Goal: Communication & Community: Ask a question

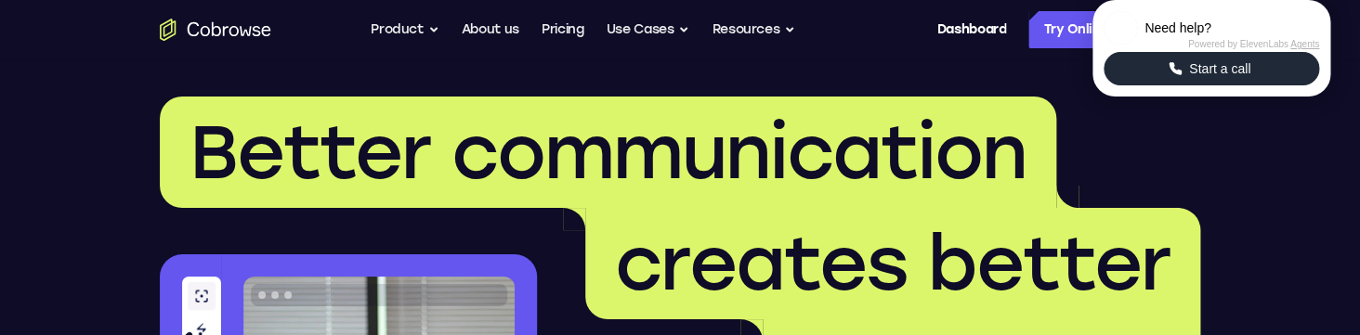
click at [1224, 78] on span "Start a call" at bounding box center [1219, 68] width 72 height 19
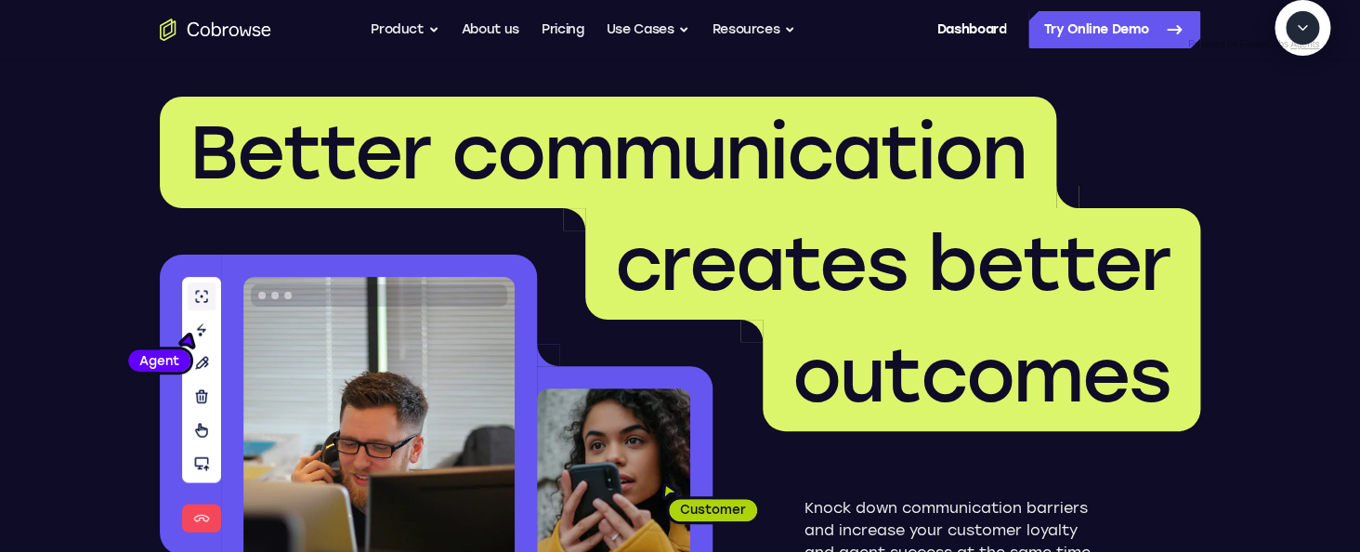
click at [1289, 130] on textarea "Text message input" at bounding box center [1312, 113] width 46 height 33
type textarea "add a team member"
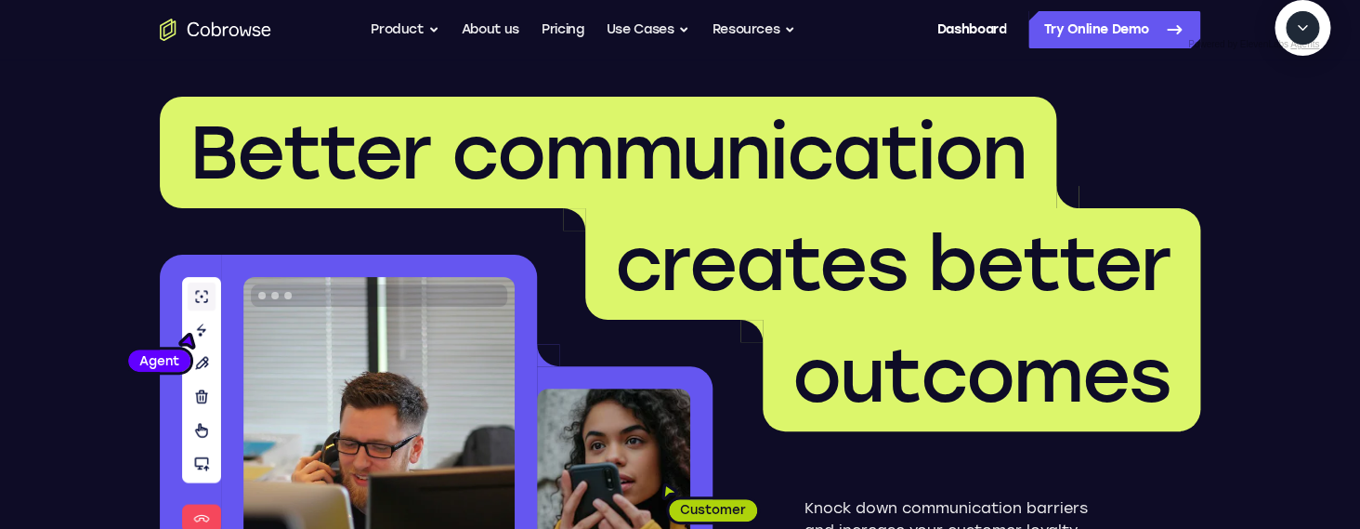
click at [1289, 130] on textarea "Text message input" at bounding box center [1312, 113] width 46 height 33
type textarea "end call"
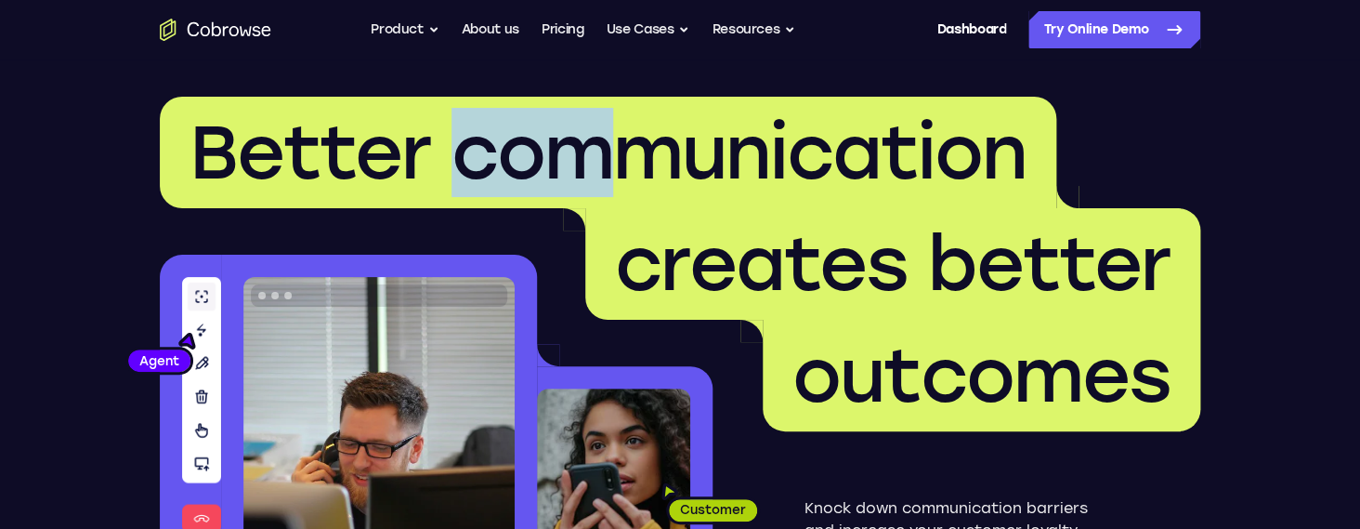
drag, startPoint x: 457, startPoint y: 155, endPoint x: 632, endPoint y: 163, distance: 174.8
click at [632, 163] on span "Better communication" at bounding box center [607, 152] width 837 height 89
click at [635, 158] on span "Better communication" at bounding box center [607, 152] width 837 height 89
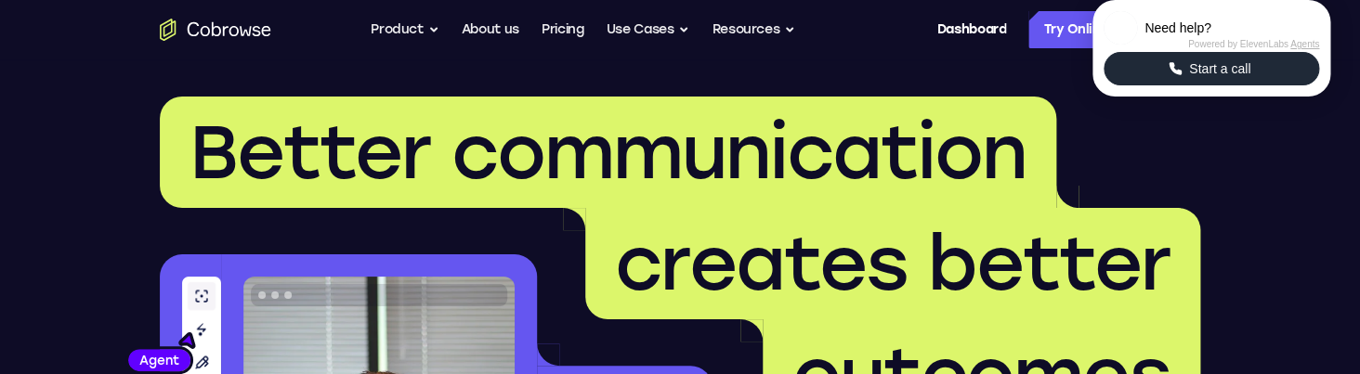
click at [1184, 78] on span "Start a call" at bounding box center [1219, 68] width 72 height 19
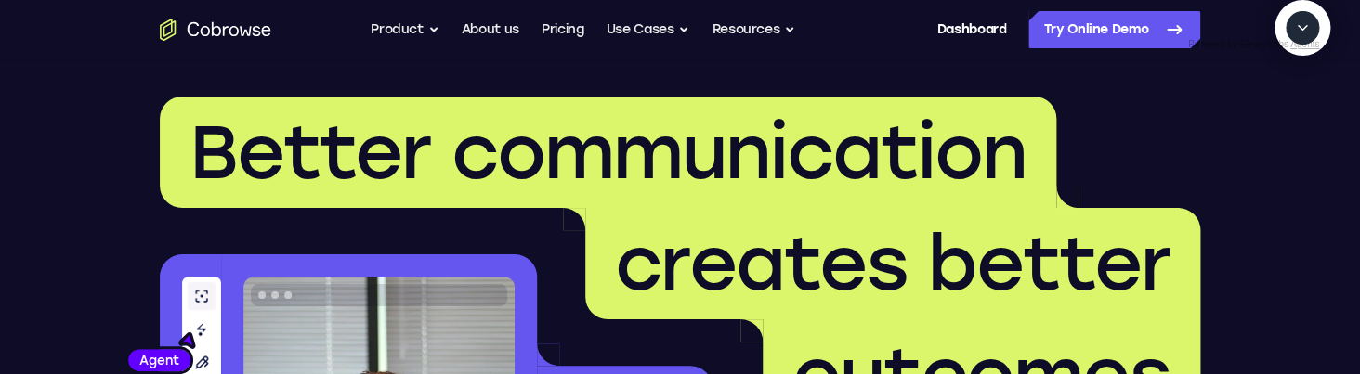
click at [1171, 371] on span "outcomes" at bounding box center [982, 375] width 438 height 111
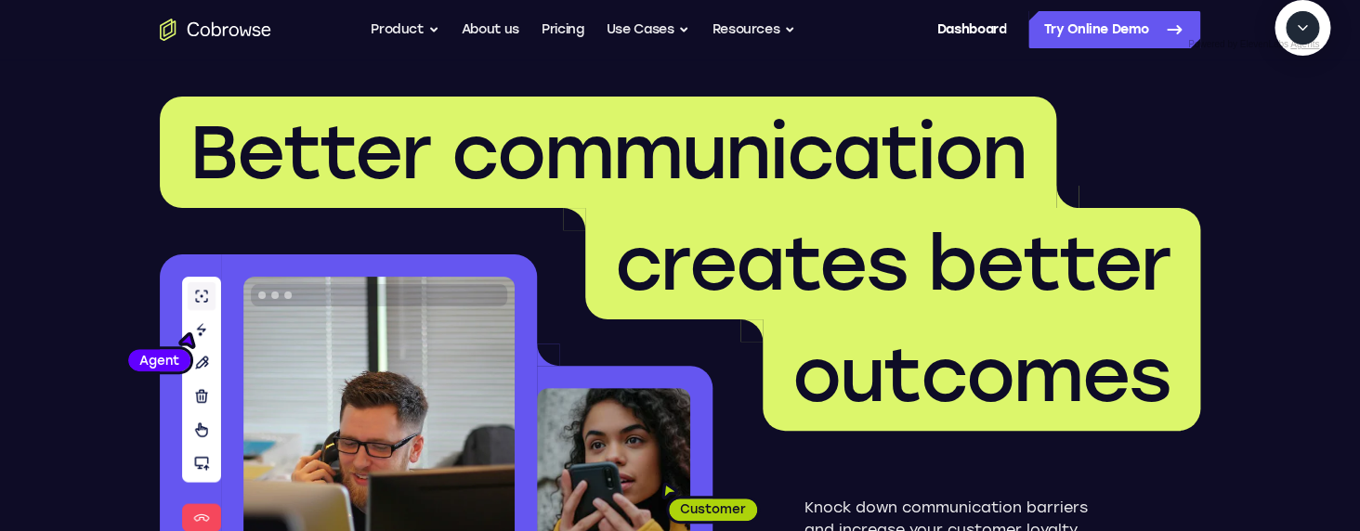
click at [1289, 130] on textarea "Text message input" at bounding box center [1312, 113] width 46 height 33
type textarea "add a team member"
click at [1289, 130] on textarea "Text message input" at bounding box center [1312, 113] width 46 height 33
type textarea "sure"
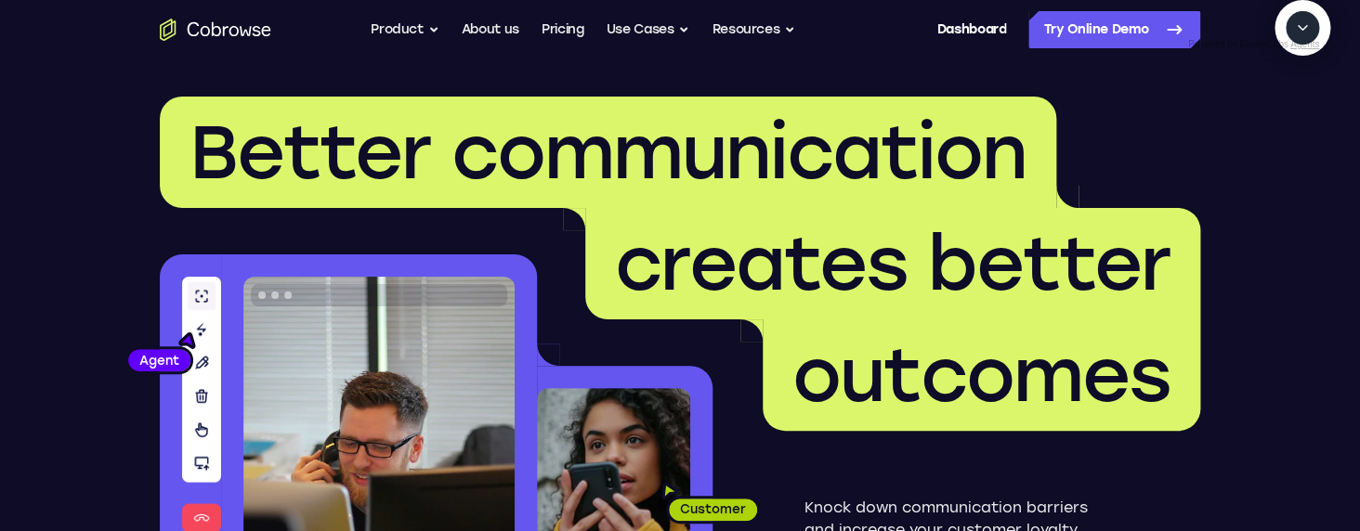
scroll to position [193, 0]
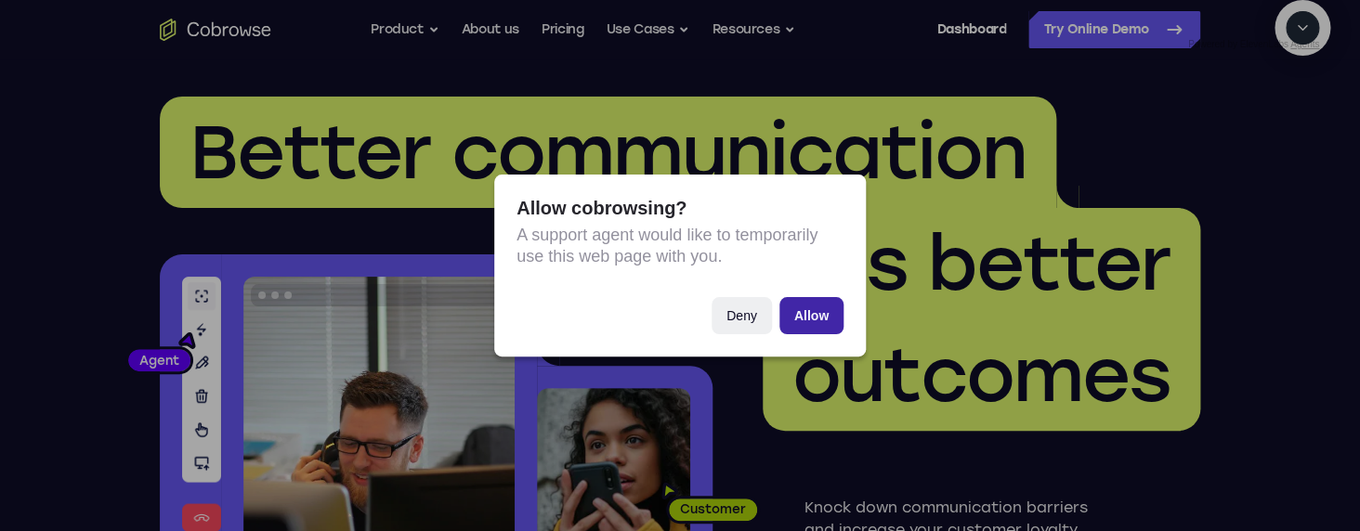
click at [810, 318] on button "Allow" at bounding box center [811, 315] width 64 height 37
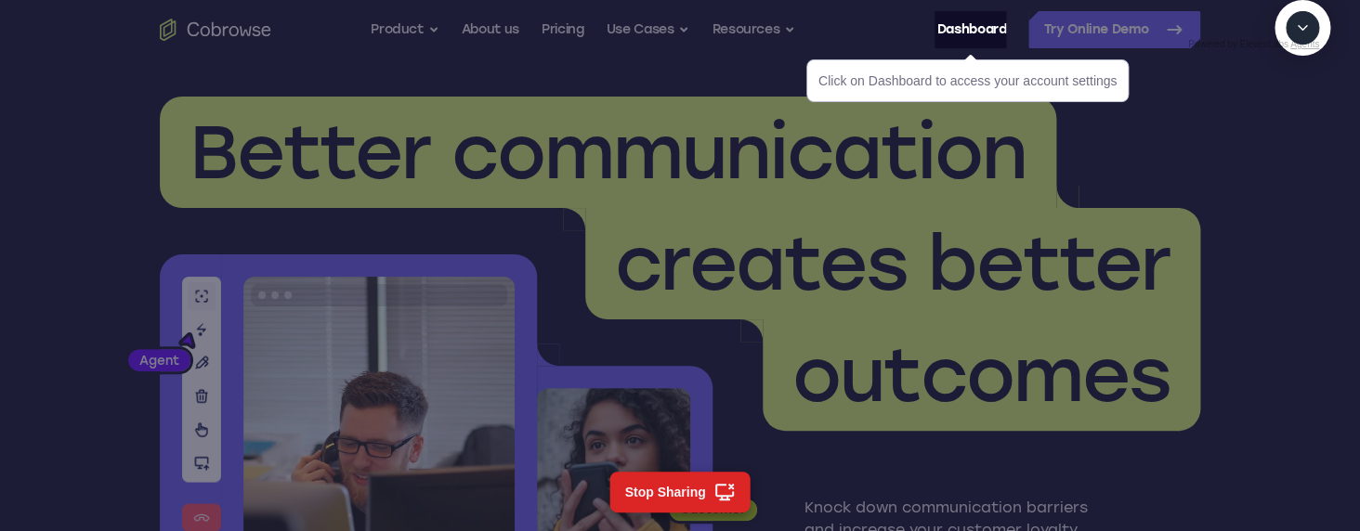
scroll to position [327, 0]
click at [970, 34] on link "Dashboard" at bounding box center [971, 29] width 70 height 37
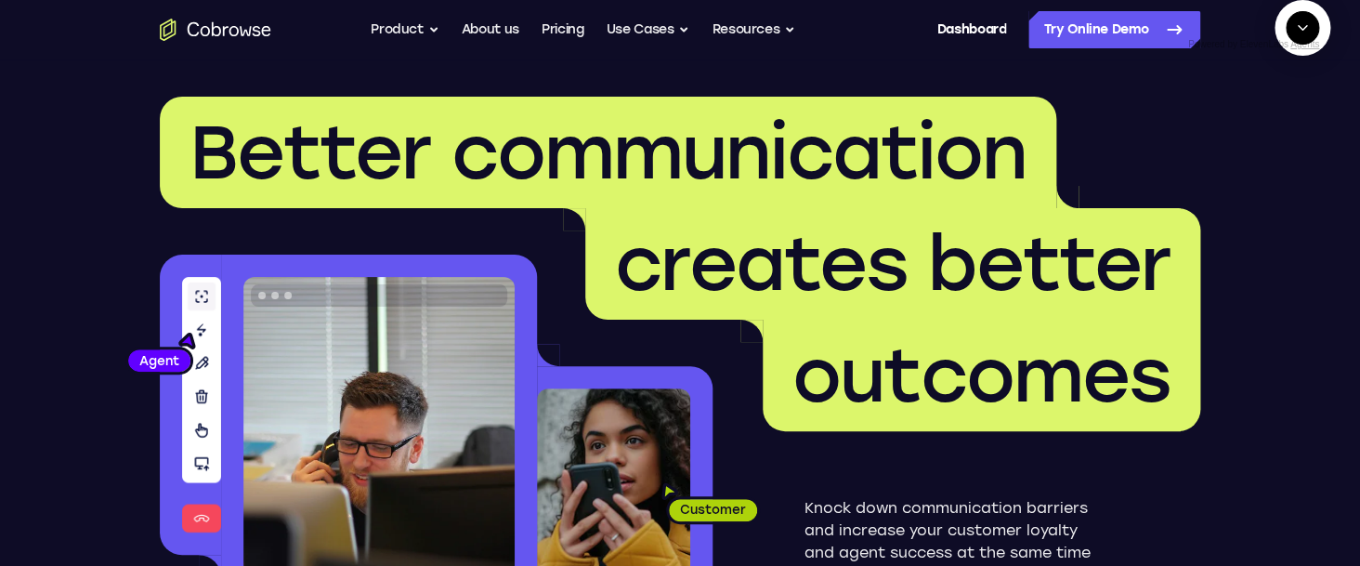
scroll to position [92, 0]
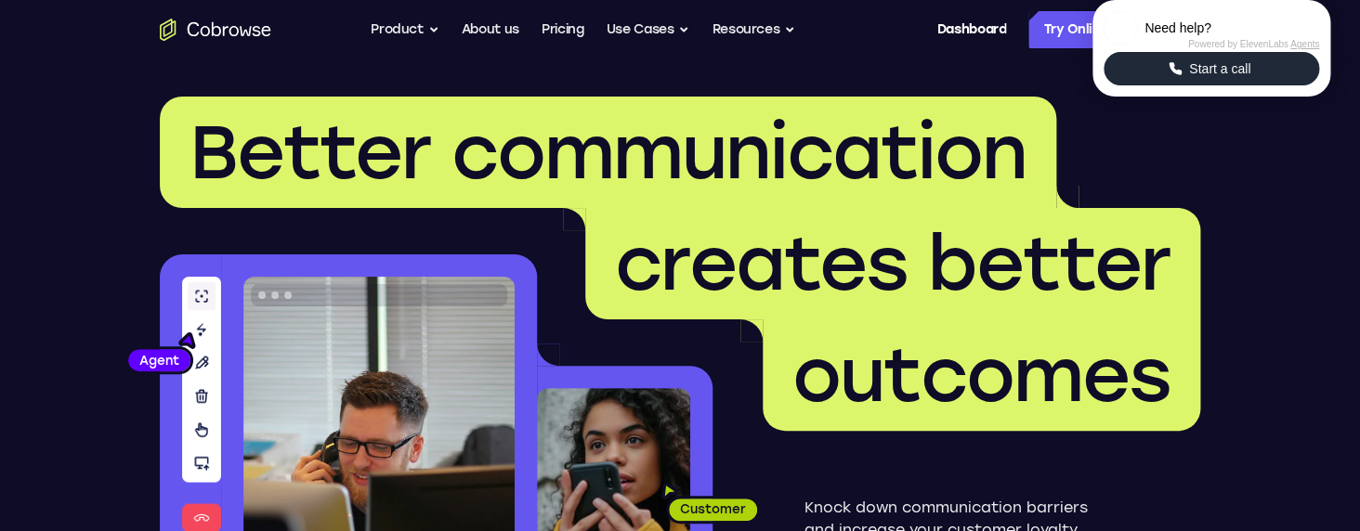
click at [1153, 85] on button "Start a call" at bounding box center [1212, 68] width 216 height 33
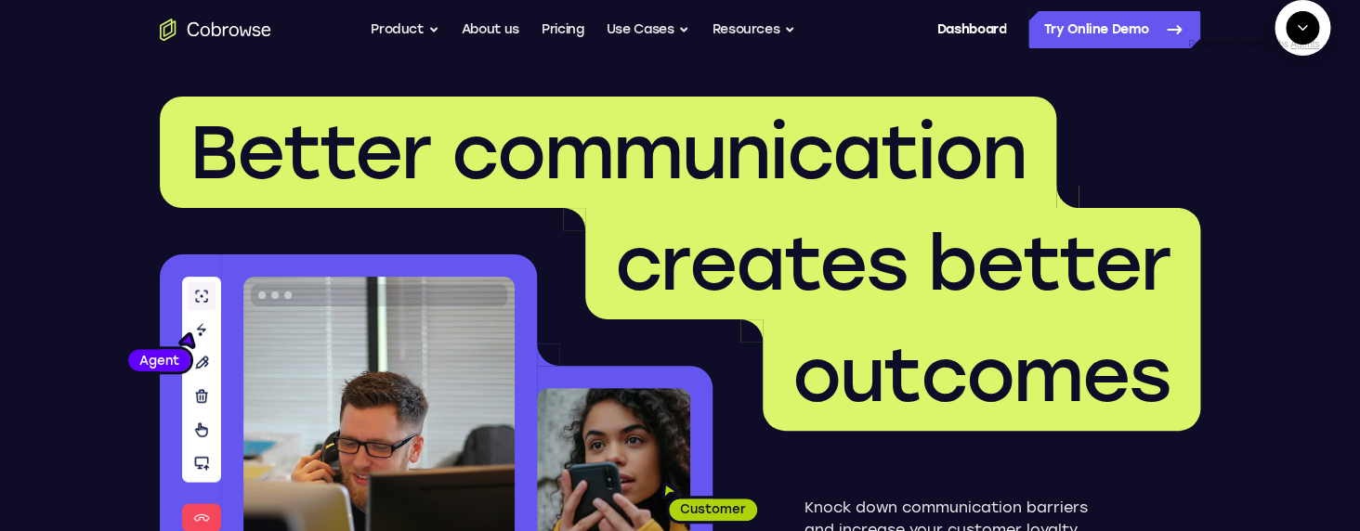
click at [1289, 130] on textarea "Text message input" at bounding box center [1312, 113] width 46 height 33
type textarea "hi"
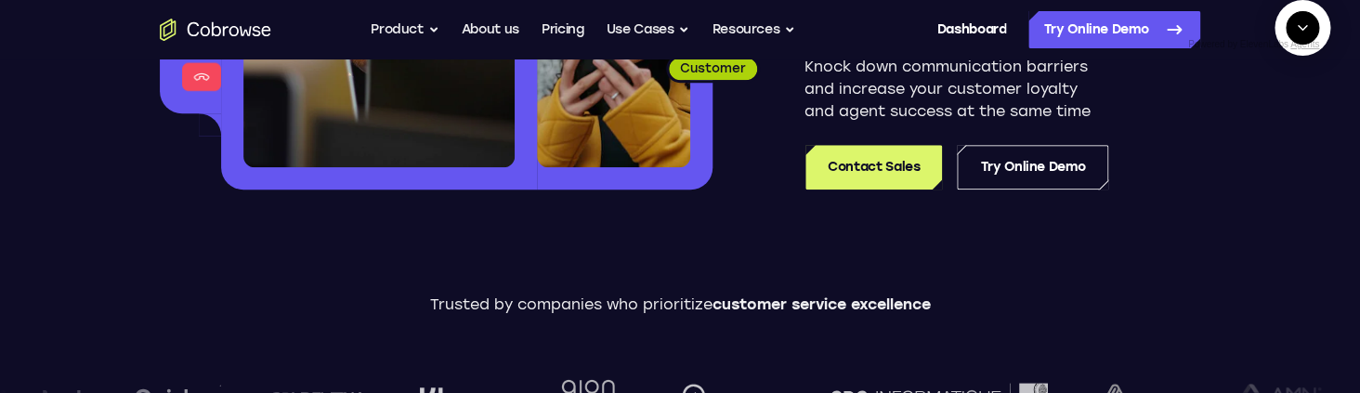
click at [1274, 130] on textarea "Text message input" at bounding box center [1297, 113] width 46 height 33
type textarea "Meh"
